Goal: Find specific page/section: Find specific page/section

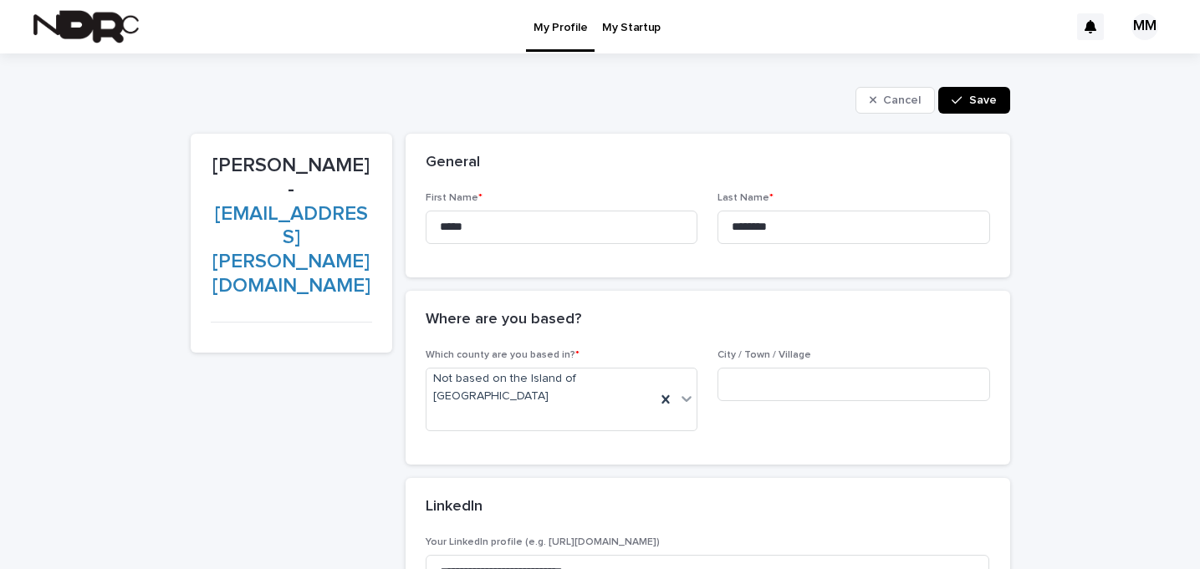
click at [110, 20] on img at bounding box center [85, 26] width 105 height 33
click at [958, 106] on button "Save" at bounding box center [973, 100] width 71 height 27
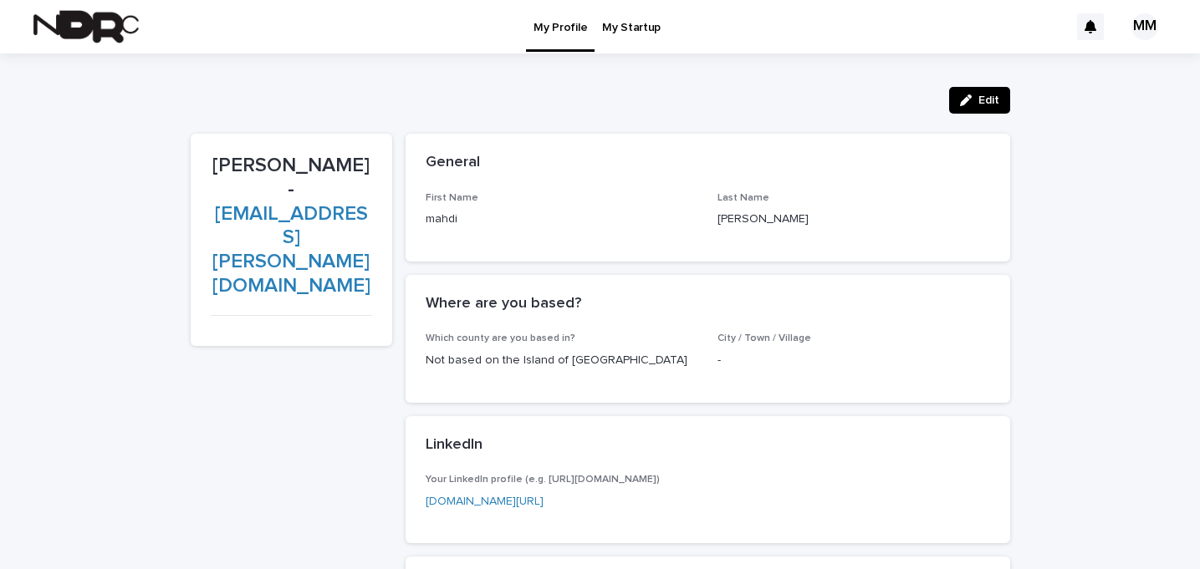
click at [640, 23] on p "My Startup" at bounding box center [631, 17] width 59 height 35
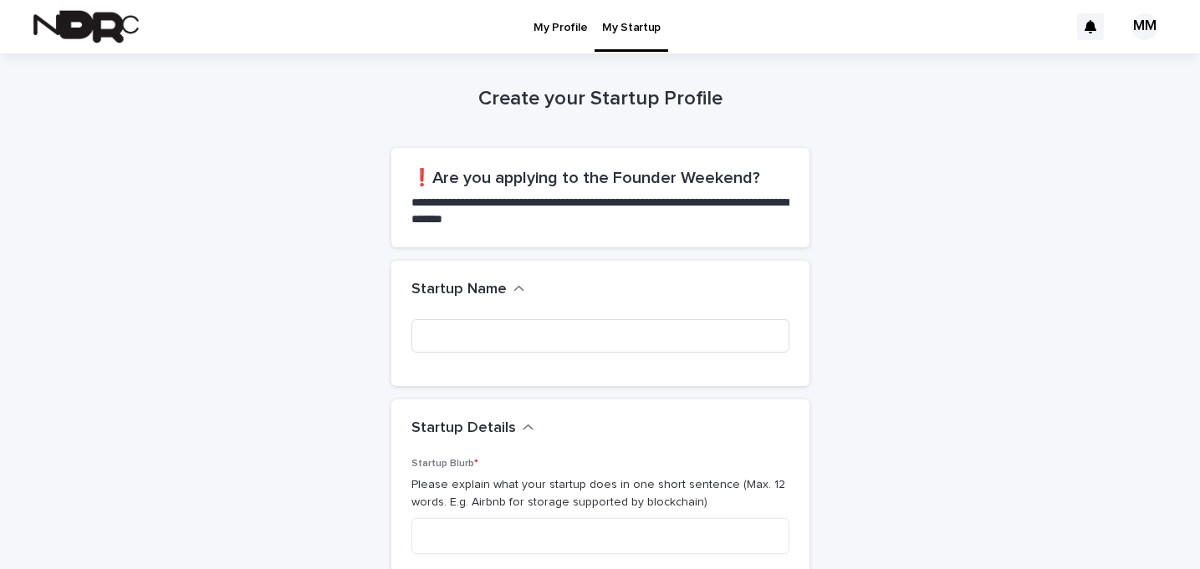
click at [564, 28] on p "My Profile" at bounding box center [560, 17] width 54 height 35
